Goal: Task Accomplishment & Management: Manage account settings

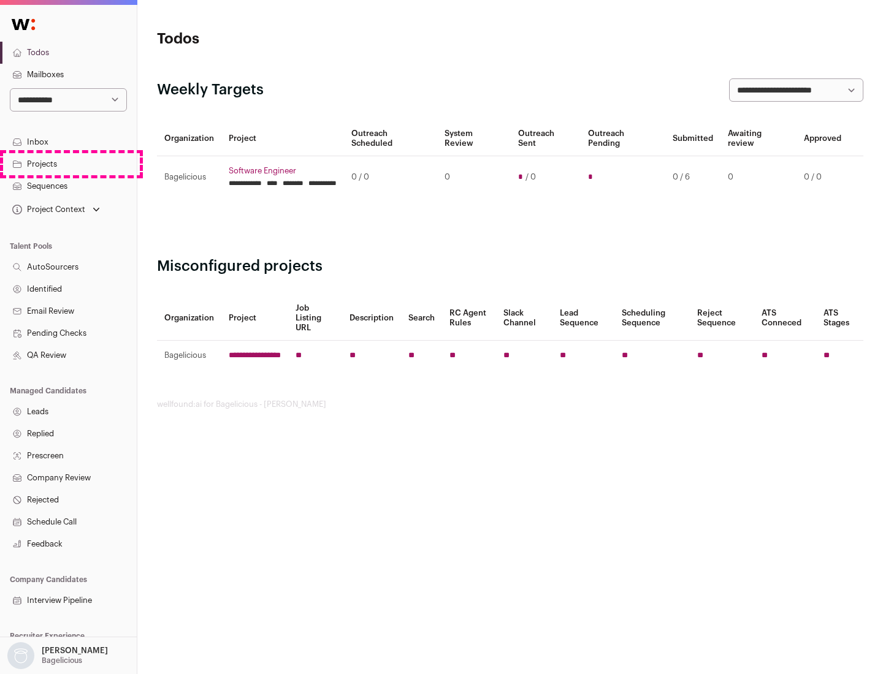
click at [68, 164] on link "Projects" at bounding box center [68, 164] width 137 height 22
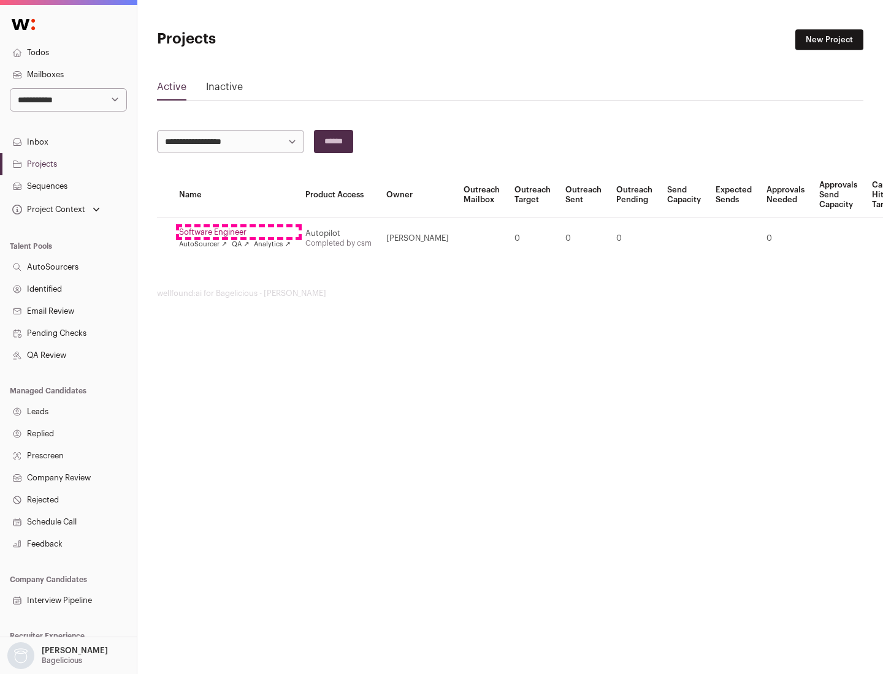
click at [238, 232] on link "Software Engineer" at bounding box center [235, 232] width 112 height 10
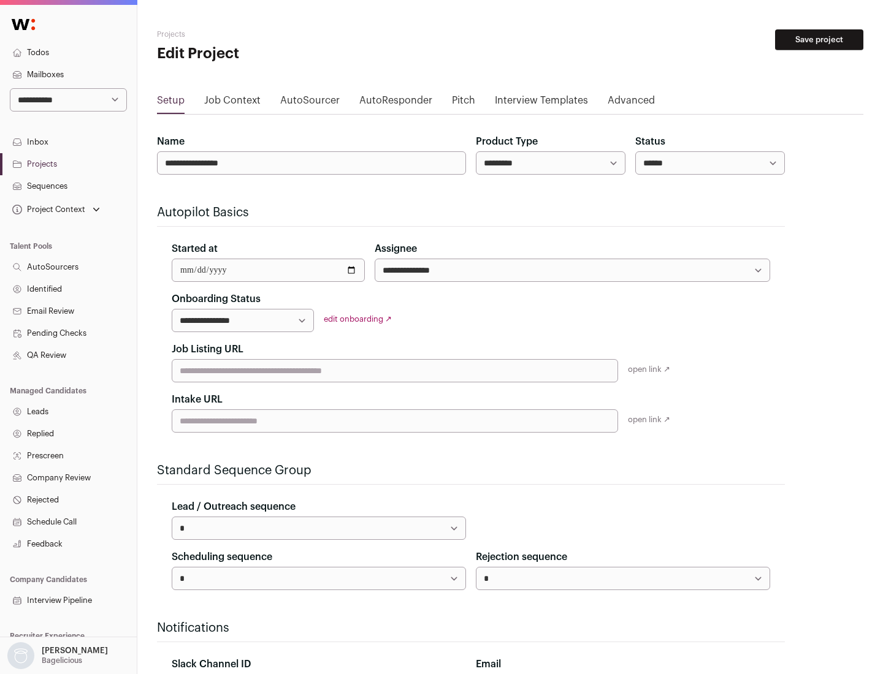
click at [819, 40] on button "Save project" at bounding box center [819, 39] width 88 height 21
